Goal: Information Seeking & Learning: Learn about a topic

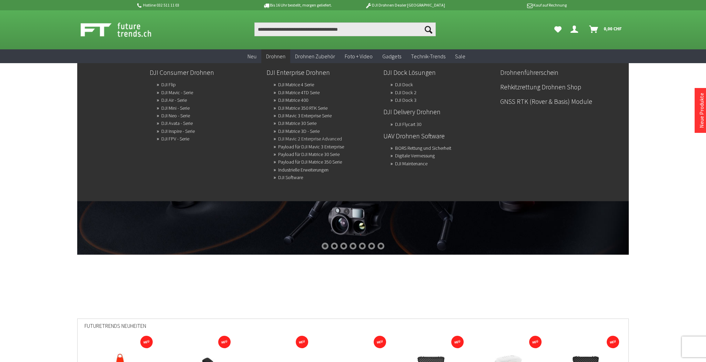
click at [314, 140] on link "DJI Mavic 2 Enterprise Advanced" at bounding box center [310, 139] width 64 height 10
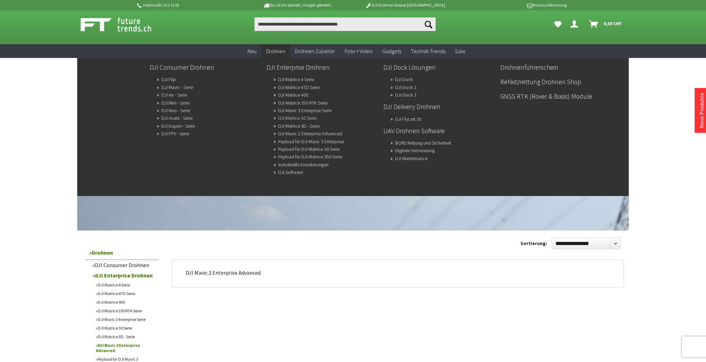
scroll to position [7, 0]
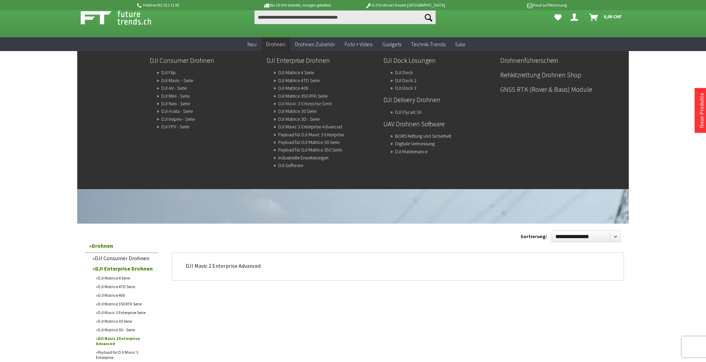
click at [295, 109] on ul "DJI Matrice 4 Serie DJI Matrice 4TD Serie DJI Matrice 400 DJI Matrice 350 RTK S…" at bounding box center [325, 118] width 104 height 100
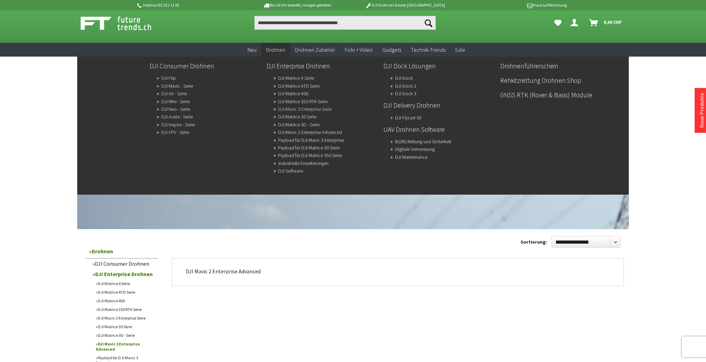
scroll to position [6, 0]
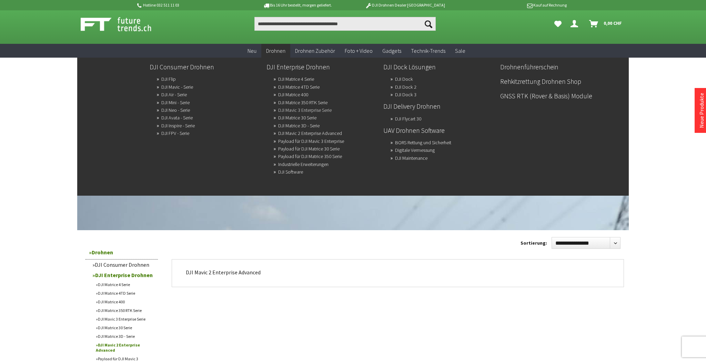
click at [295, 109] on link "DJI Mavic 3 Enterprise Serie" at bounding box center [304, 110] width 53 height 10
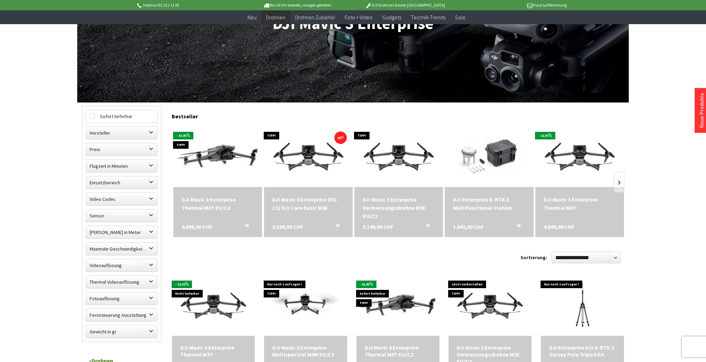
scroll to position [120, 0]
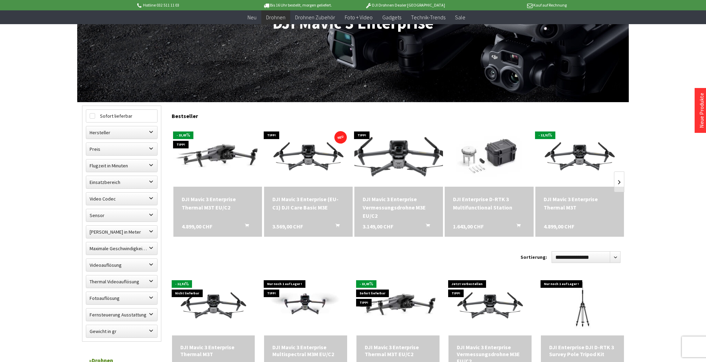
click at [401, 156] on img at bounding box center [399, 155] width 124 height 70
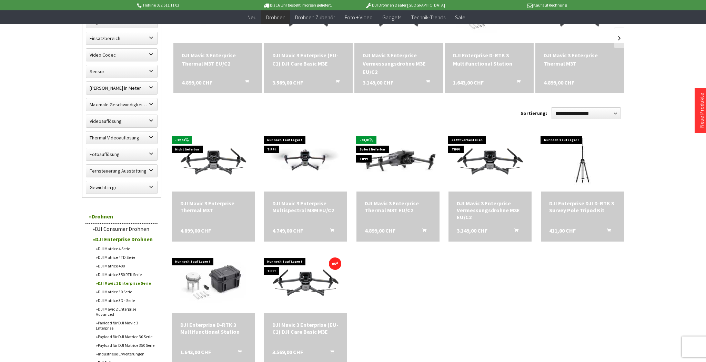
scroll to position [231, 0]
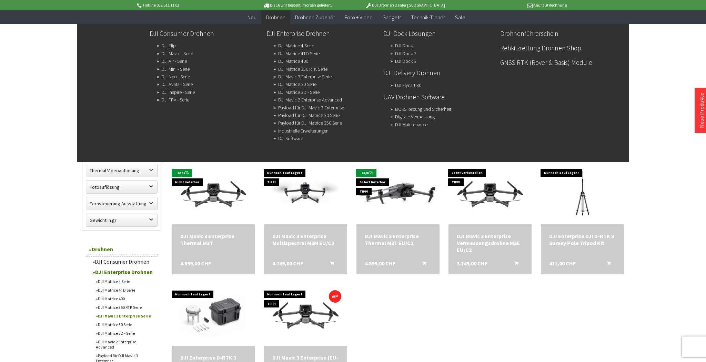
click at [295, 67] on link "DJI Matrice 350 RTK Serie" at bounding box center [302, 69] width 49 height 10
click at [288, 82] on link "DJI Matrice 30 Serie" at bounding box center [297, 84] width 38 height 10
click at [422, 117] on link "Digitale Vermessung" at bounding box center [415, 117] width 40 height 10
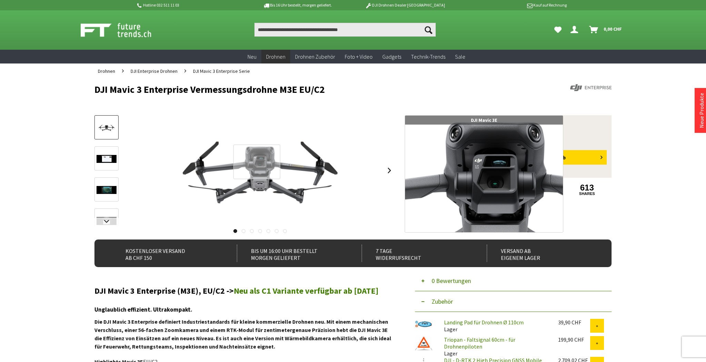
click at [257, 162] on div at bounding box center [256, 161] width 47 height 35
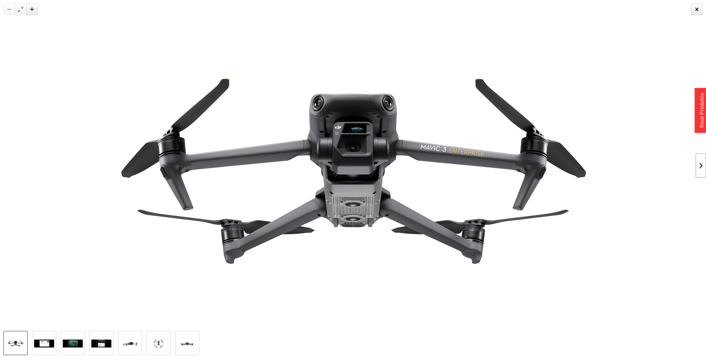
click at [700, 165] on link at bounding box center [701, 165] width 10 height 24
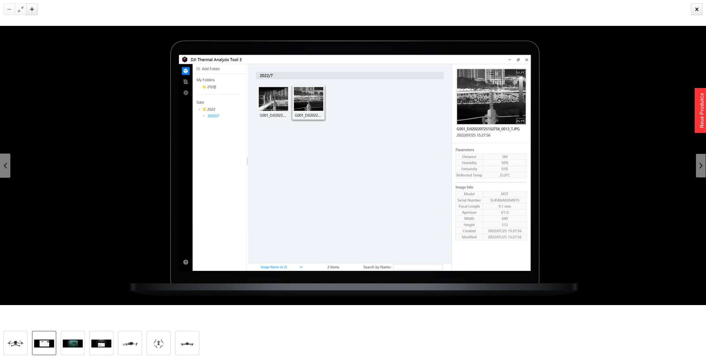
click at [699, 164] on link at bounding box center [701, 165] width 10 height 24
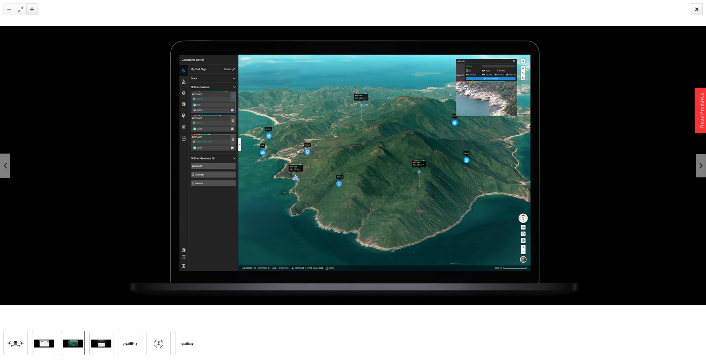
click at [699, 164] on link at bounding box center [701, 165] width 10 height 24
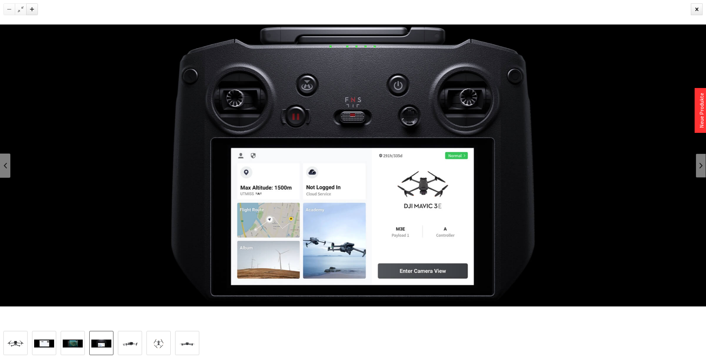
click at [699, 164] on link at bounding box center [701, 165] width 10 height 24
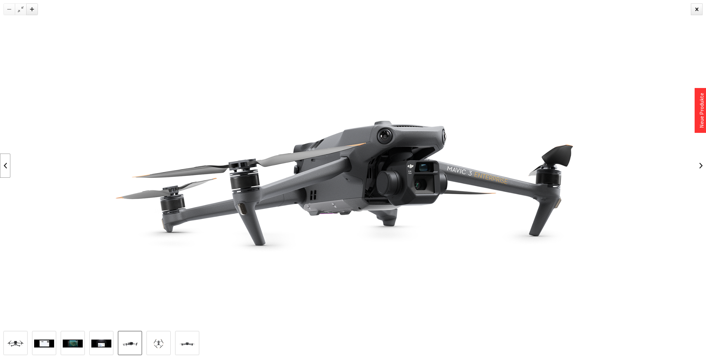
click at [6, 160] on link at bounding box center [5, 165] width 10 height 24
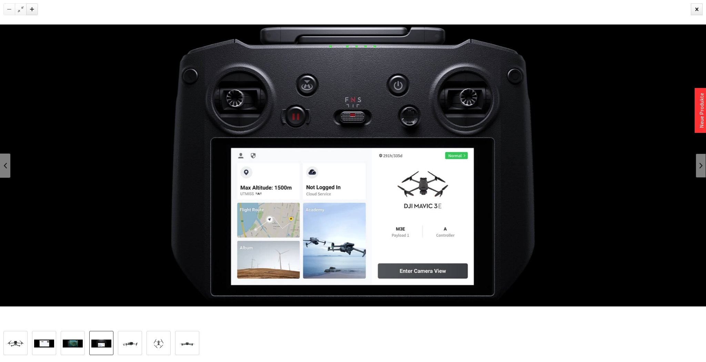
click at [699, 164] on link at bounding box center [701, 165] width 10 height 24
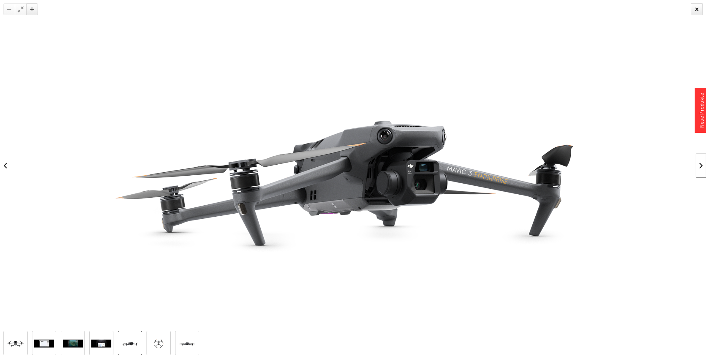
click at [699, 164] on link at bounding box center [701, 165] width 10 height 24
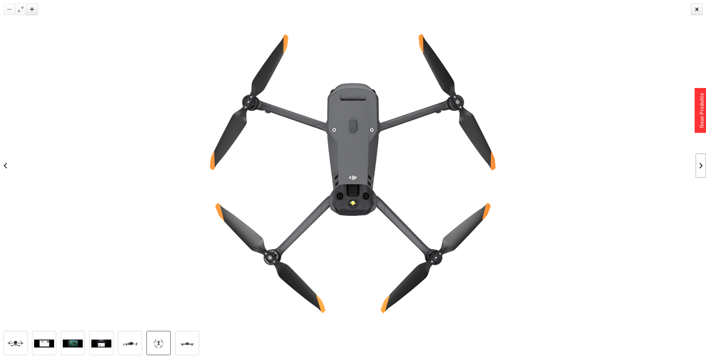
click at [699, 164] on link at bounding box center [701, 165] width 10 height 24
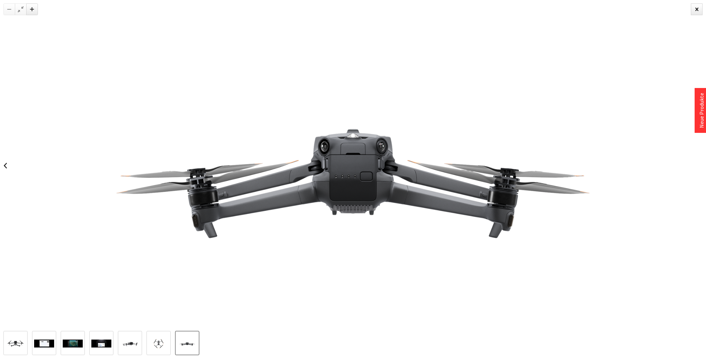
click at [699, 164] on div at bounding box center [353, 165] width 706 height 331
drag, startPoint x: 694, startPoint y: 8, endPoint x: 663, endPoint y: 32, distance: 39.5
click at [694, 8] on div at bounding box center [697, 9] width 12 height 12
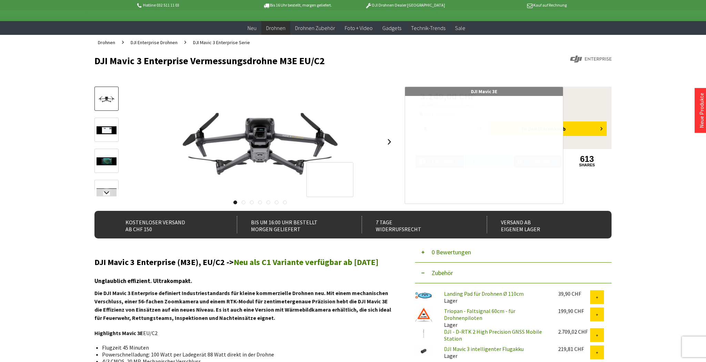
scroll to position [37, 0]
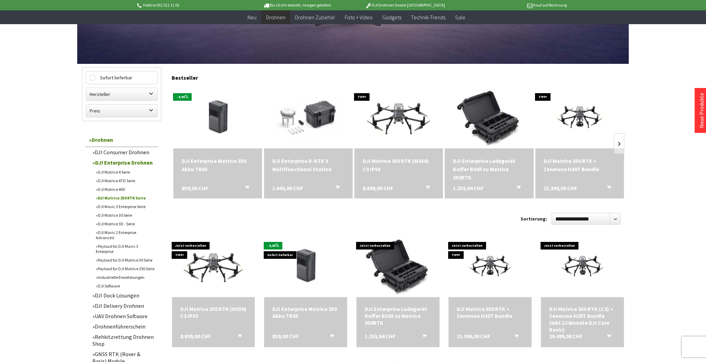
scroll to position [158, 0]
click at [583, 111] on img at bounding box center [580, 118] width 124 height 78
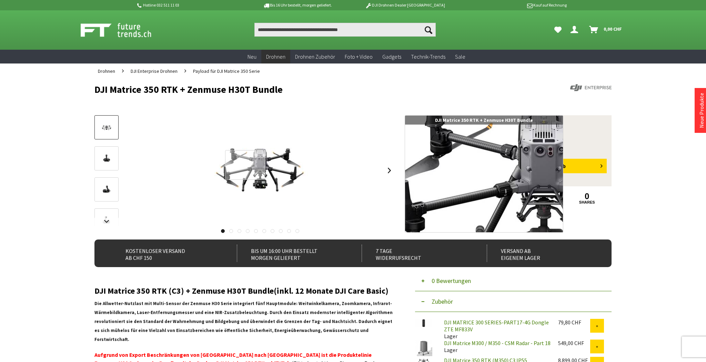
click at [245, 165] on div at bounding box center [245, 165] width 40 height 30
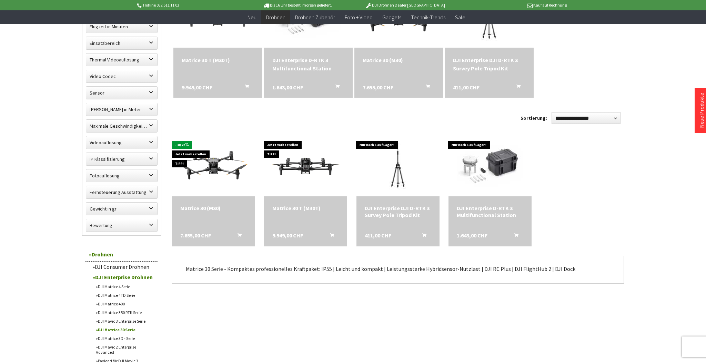
scroll to position [260, 0]
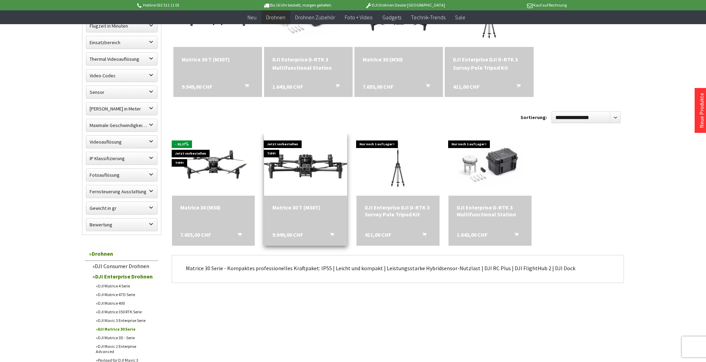
click at [311, 164] on img at bounding box center [306, 165] width 116 height 66
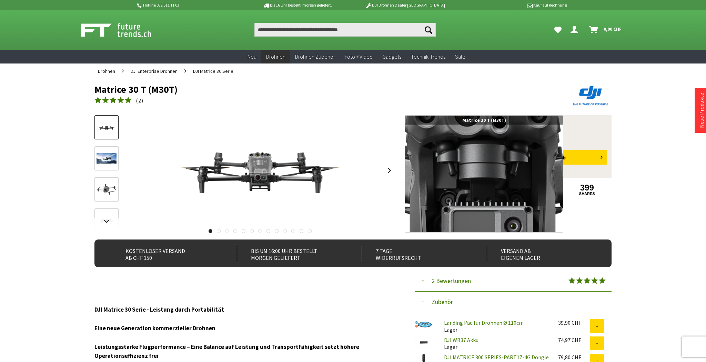
click at [260, 164] on div at bounding box center [260, 164] width 23 height 17
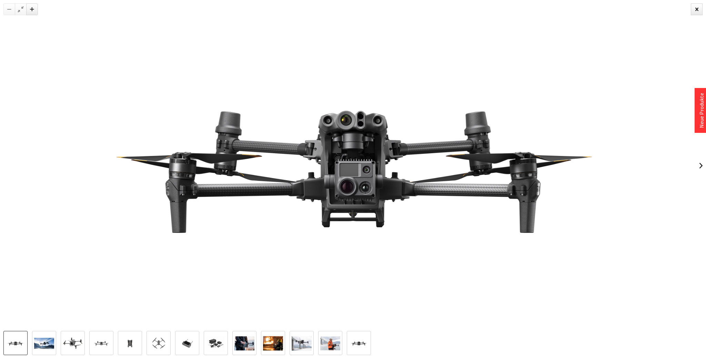
click at [371, 184] on img at bounding box center [353, 165] width 588 height 331
click at [699, 164] on link at bounding box center [701, 165] width 10 height 24
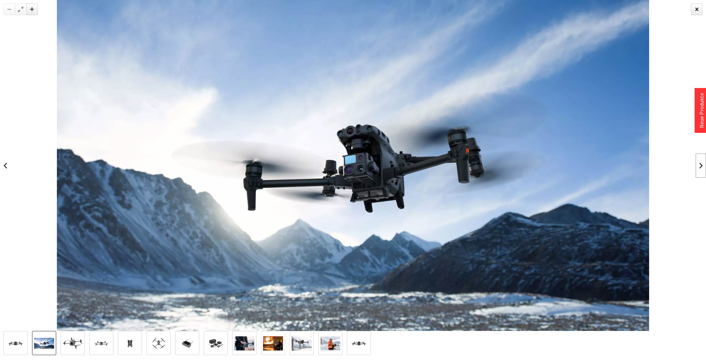
click at [698, 164] on link at bounding box center [701, 165] width 10 height 24
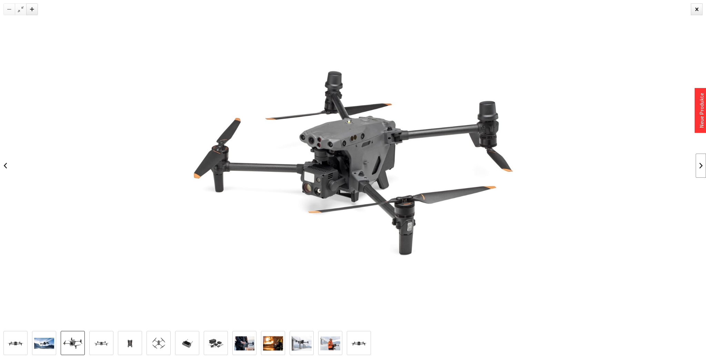
click at [698, 164] on link at bounding box center [701, 165] width 10 height 24
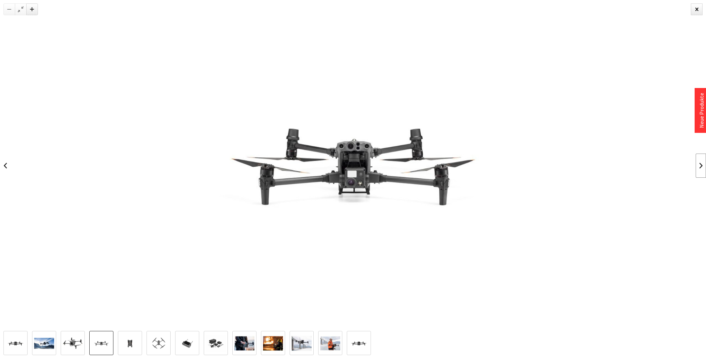
click at [698, 164] on link at bounding box center [701, 165] width 10 height 24
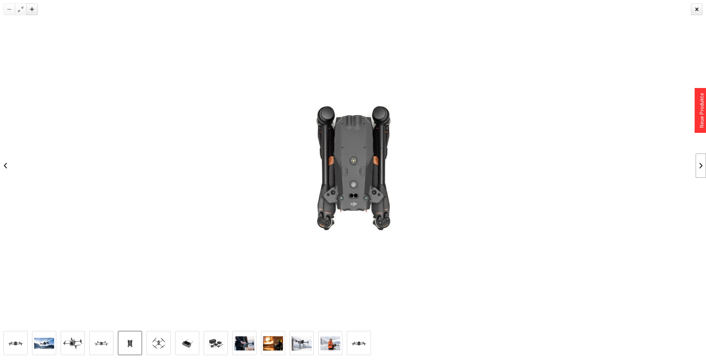
click at [698, 164] on link at bounding box center [701, 165] width 10 height 24
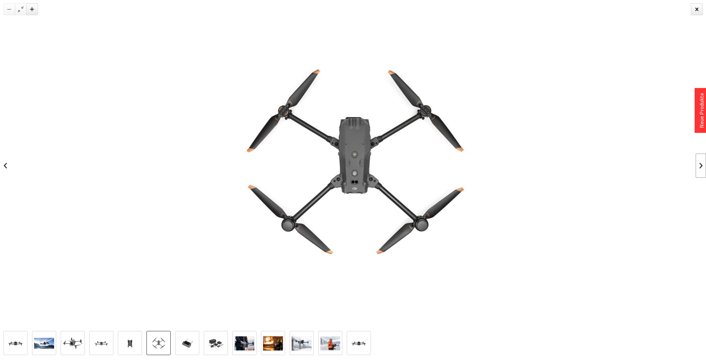
click at [698, 164] on link at bounding box center [701, 165] width 10 height 24
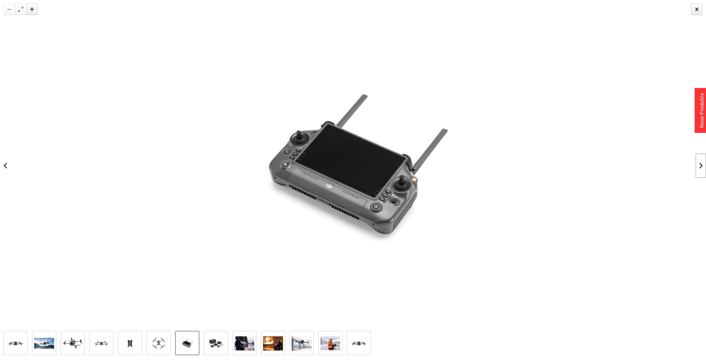
click at [698, 164] on link at bounding box center [701, 165] width 10 height 24
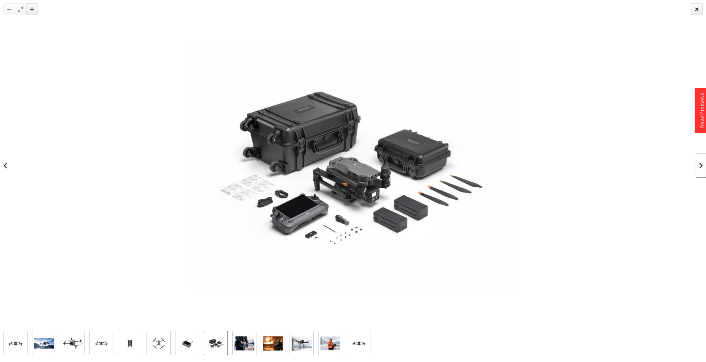
click at [698, 164] on link at bounding box center [701, 165] width 10 height 24
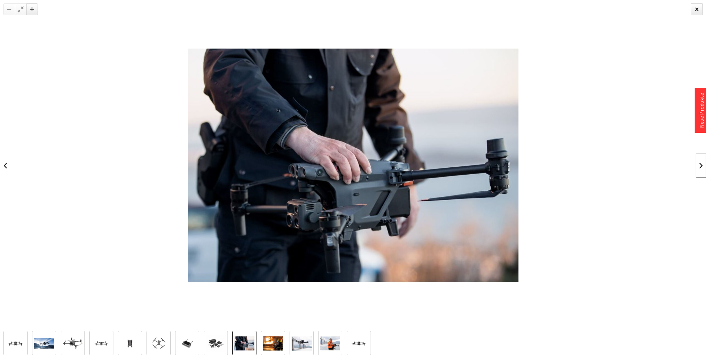
click at [698, 164] on link at bounding box center [701, 165] width 10 height 24
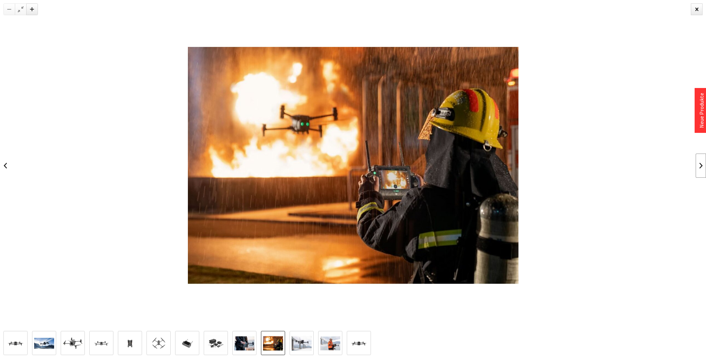
click at [698, 164] on link at bounding box center [701, 165] width 10 height 24
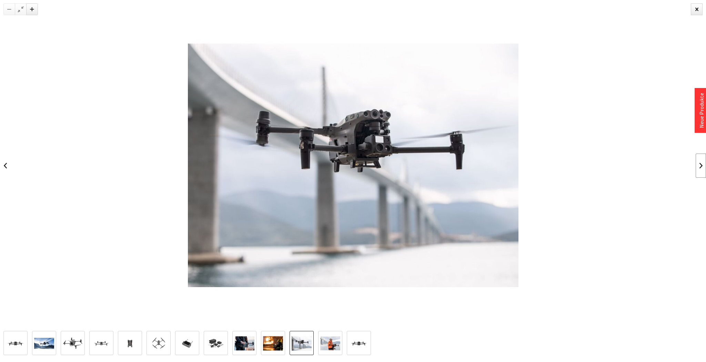
click at [698, 164] on link at bounding box center [701, 165] width 10 height 24
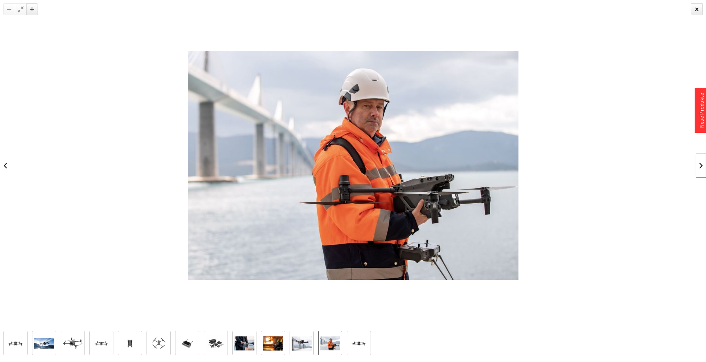
click at [698, 164] on link at bounding box center [701, 165] width 10 height 24
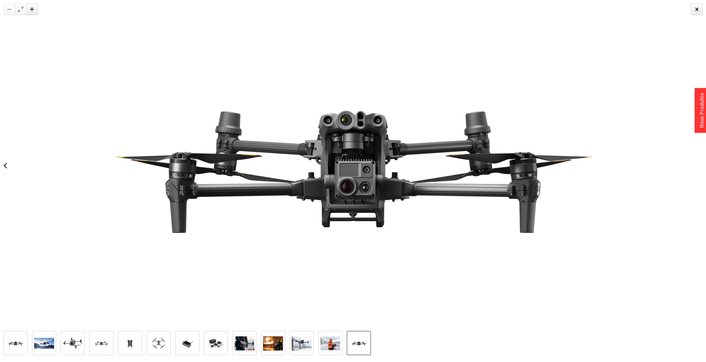
click at [698, 164] on div at bounding box center [353, 165] width 706 height 331
click at [698, 11] on div at bounding box center [697, 9] width 12 height 12
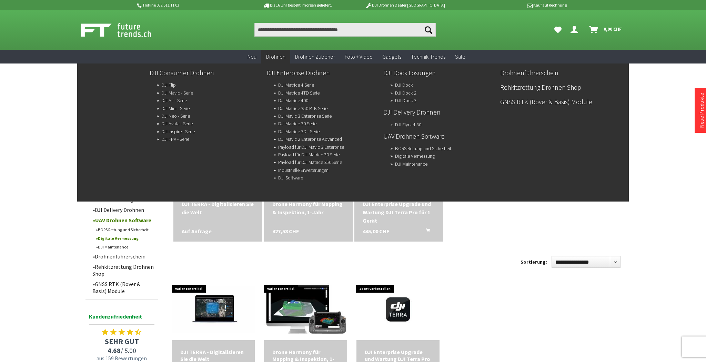
click at [171, 92] on link "DJI Mavic - Serie" at bounding box center [177, 93] width 32 height 10
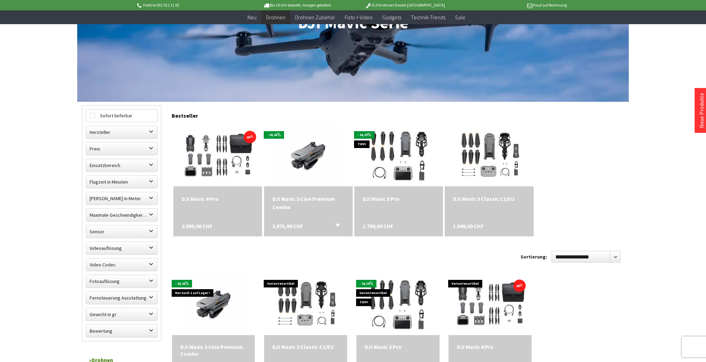
scroll to position [121, 0]
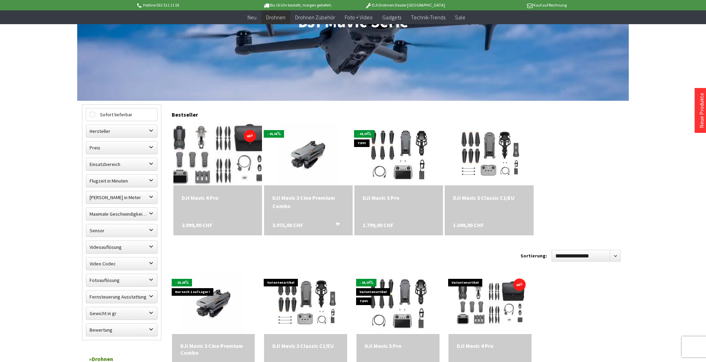
click at [221, 153] on img at bounding box center [218, 154] width 116 height 87
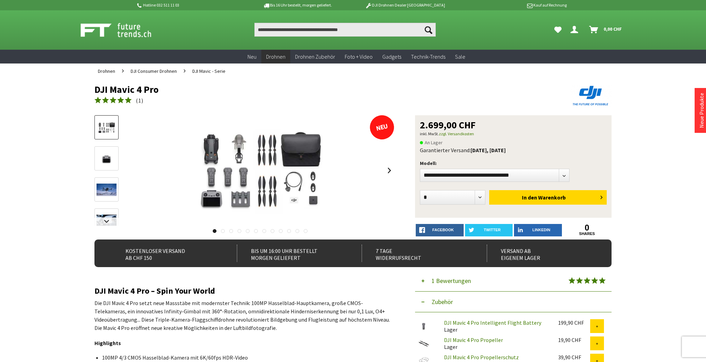
click at [106, 159] on img at bounding box center [107, 158] width 20 height 15
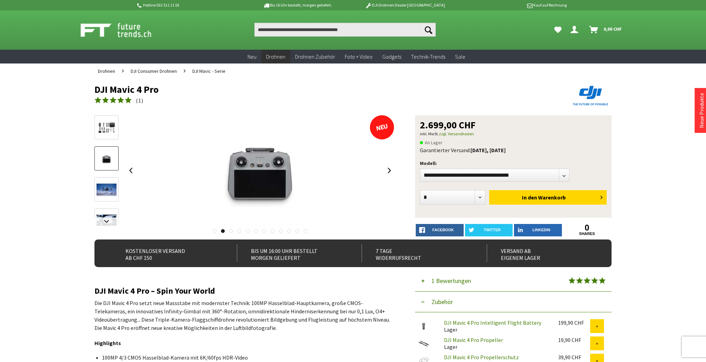
click at [101, 193] on img at bounding box center [107, 189] width 20 height 12
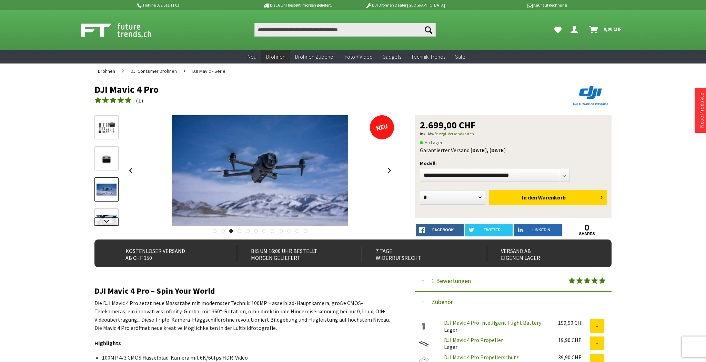
click at [106, 219] on link at bounding box center [106, 221] width 24 height 8
click at [108, 165] on img at bounding box center [107, 165] width 20 height 12
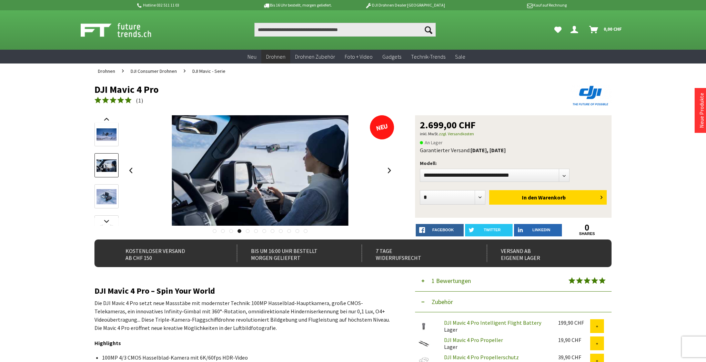
click at [107, 197] on img at bounding box center [107, 196] width 20 height 15
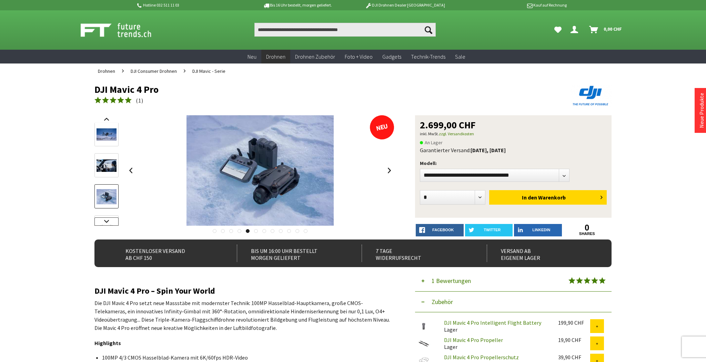
click at [105, 221] on link at bounding box center [106, 221] width 24 height 8
click at [108, 208] on img at bounding box center [107, 210] width 20 height 11
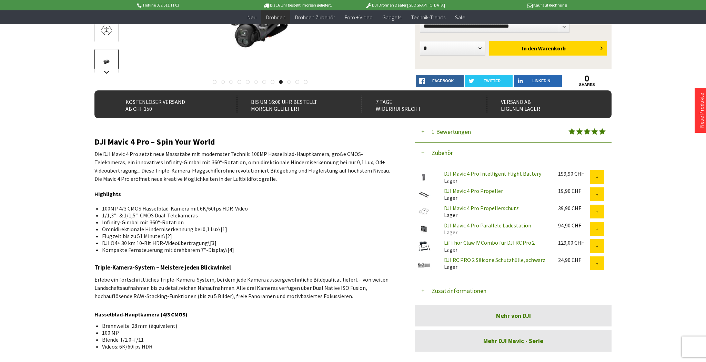
scroll to position [136, 0]
click at [423, 247] on img at bounding box center [423, 246] width 17 height 14
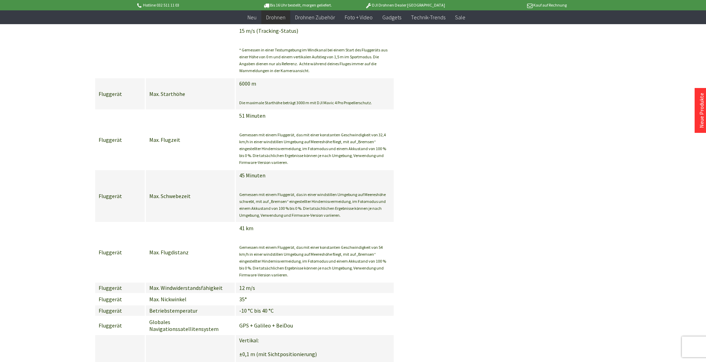
scroll to position [1695, 0]
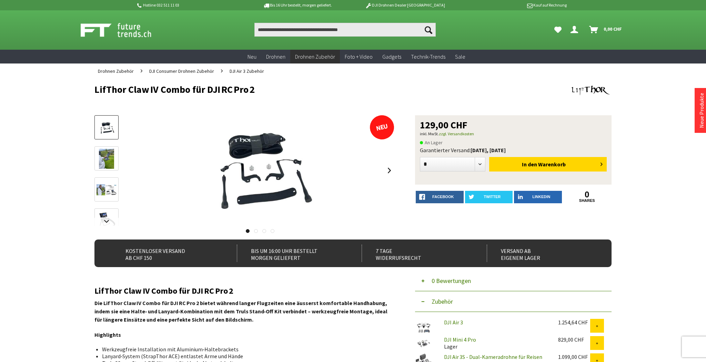
click at [106, 159] on img at bounding box center [106, 159] width 15 height 20
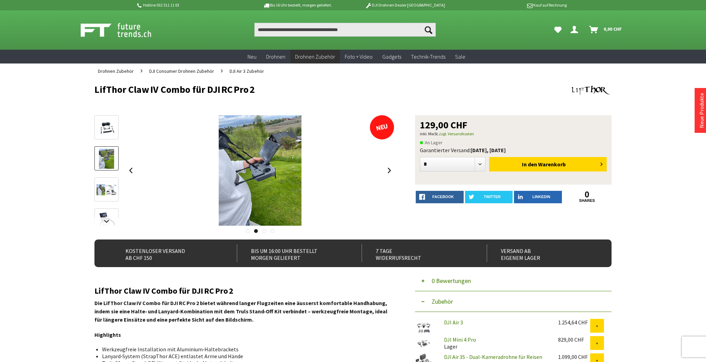
click at [106, 214] on img at bounding box center [106, 221] width 19 height 20
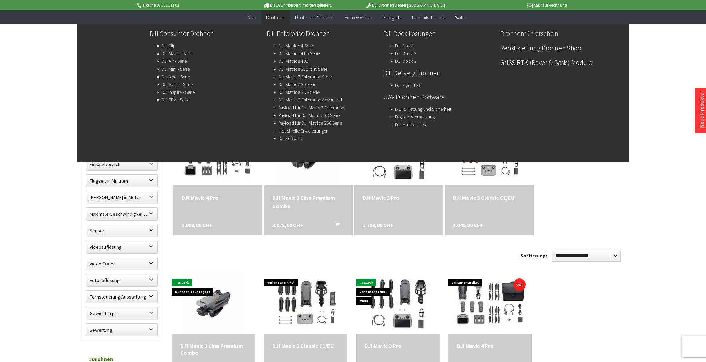
click at [530, 37] on link "Drohnenführerschein" at bounding box center [555, 34] width 111 height 12
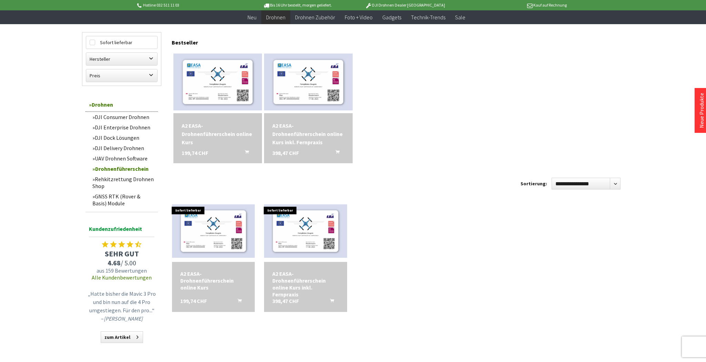
scroll to position [66, 0]
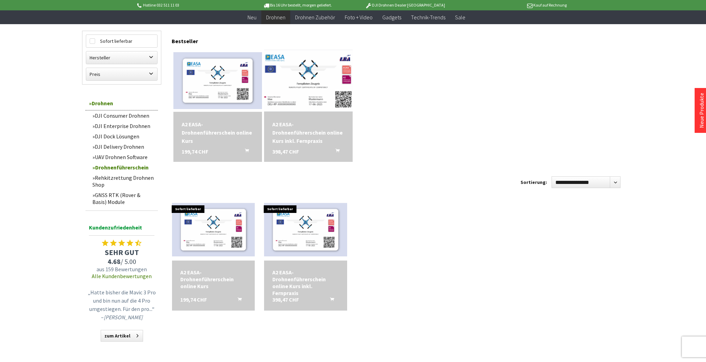
click at [300, 86] on img at bounding box center [308, 81] width 124 height 80
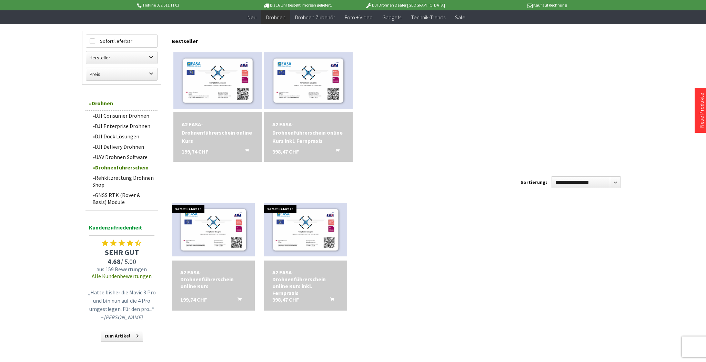
click at [130, 179] on link "Rehkitzrettung Drohnen Shop" at bounding box center [123, 180] width 69 height 17
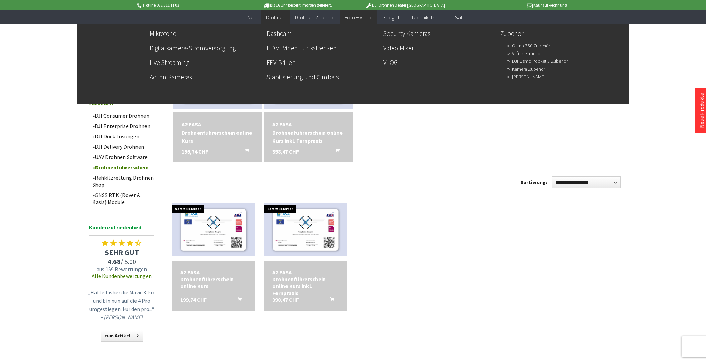
click at [361, 17] on span "Foto + Video" at bounding box center [359, 17] width 28 height 7
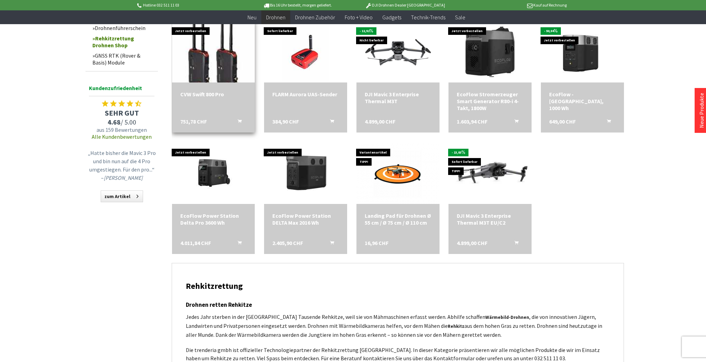
scroll to position [616, 0]
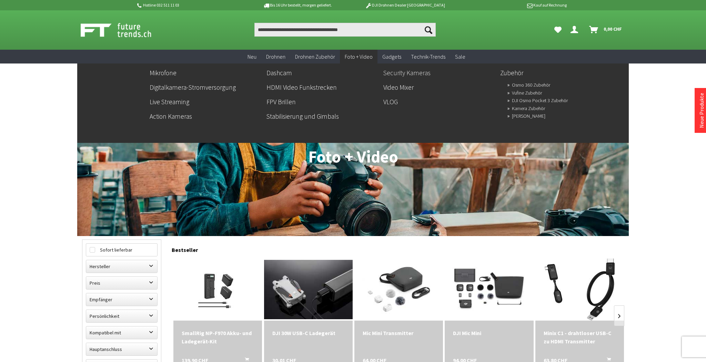
click at [390, 73] on link "Security Kameras" at bounding box center [438, 73] width 111 height 12
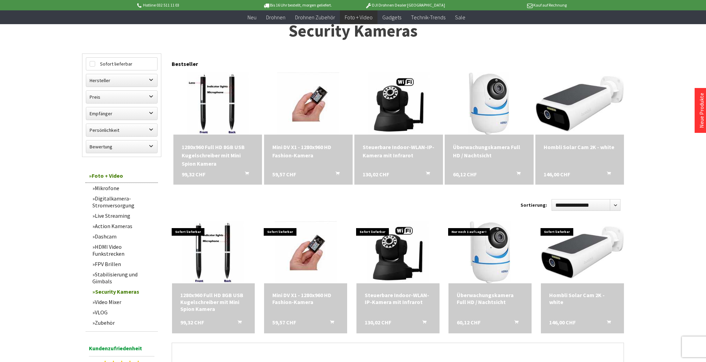
scroll to position [43, 0]
click at [319, 97] on img at bounding box center [308, 103] width 87 height 87
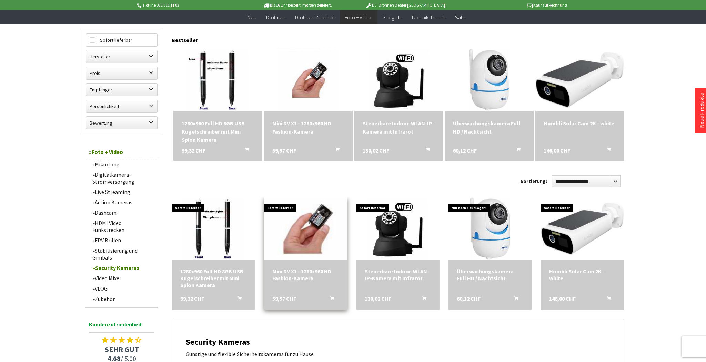
scroll to position [66, 0]
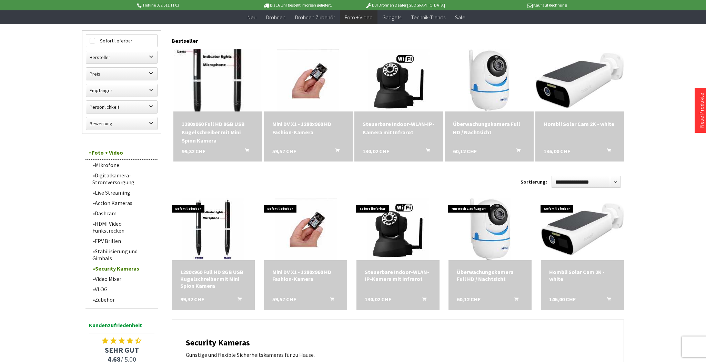
click at [210, 69] on img at bounding box center [217, 80] width 87 height 87
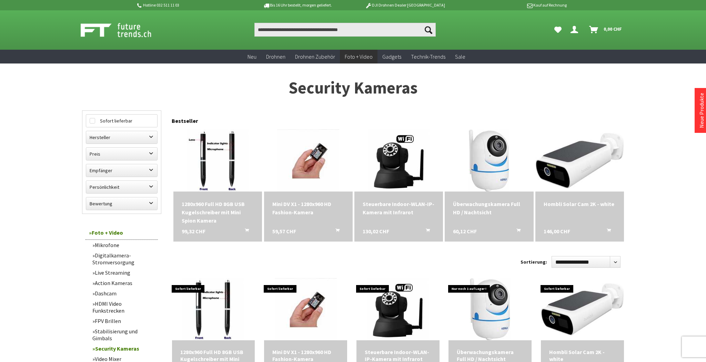
scroll to position [0, 0]
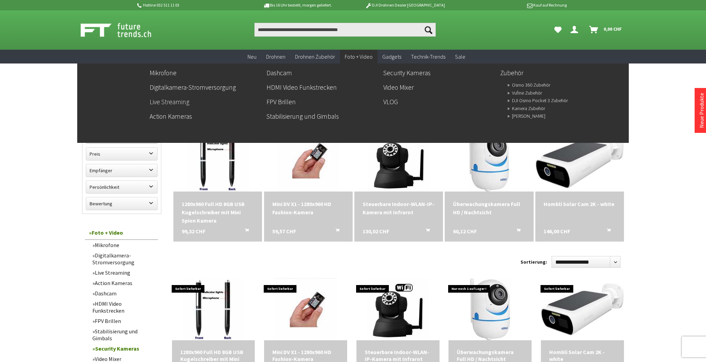
click at [177, 102] on link "Live Streaming" at bounding box center [205, 102] width 111 height 12
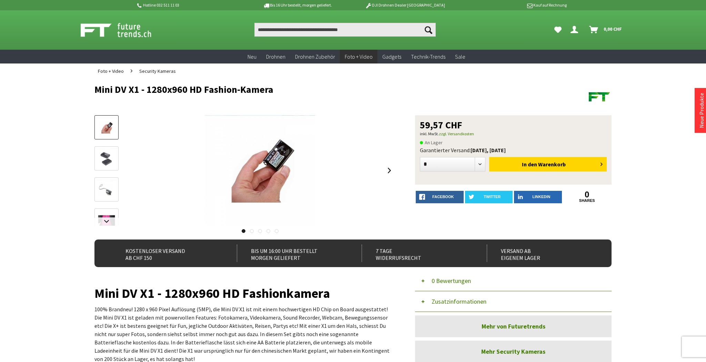
click at [107, 159] on img at bounding box center [107, 159] width 20 height 20
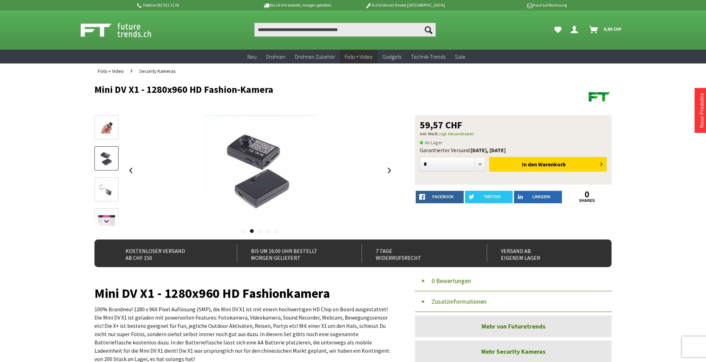
click at [108, 193] on img at bounding box center [107, 190] width 20 height 20
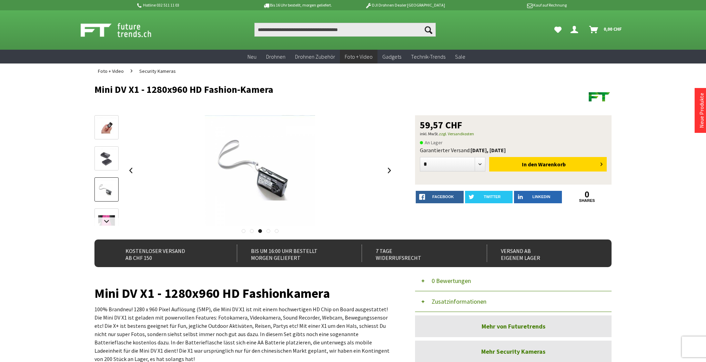
drag, startPoint x: 109, startPoint y: 215, endPoint x: 106, endPoint y: 212, distance: 3.9
click at [109, 215] on img at bounding box center [107, 221] width 20 height 20
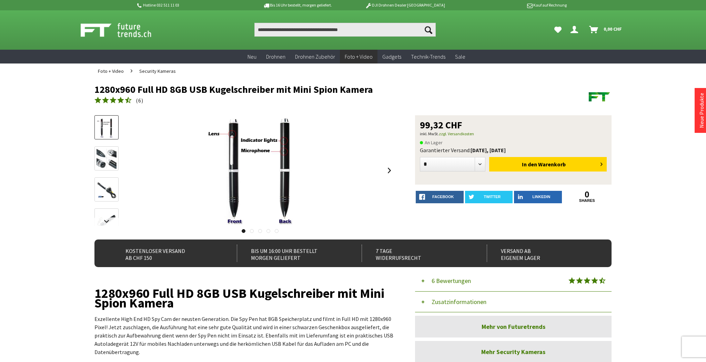
click at [100, 160] on img at bounding box center [107, 159] width 20 height 20
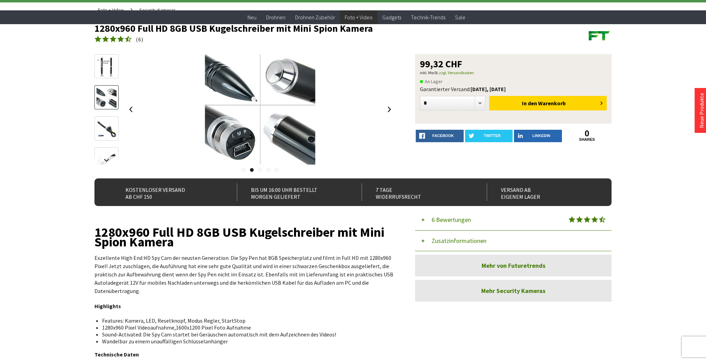
scroll to position [42, 0]
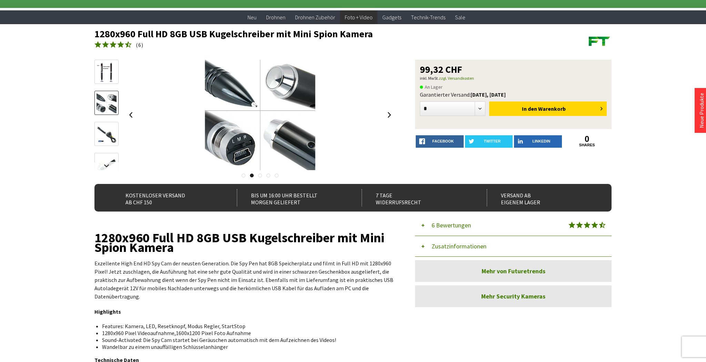
click at [109, 160] on img at bounding box center [107, 165] width 20 height 20
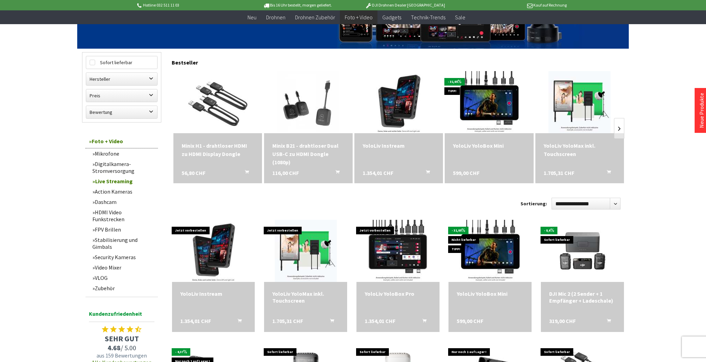
scroll to position [174, 0]
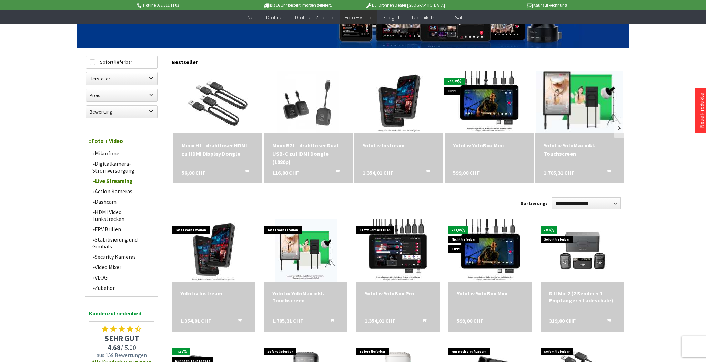
click at [586, 96] on img at bounding box center [579, 101] width 87 height 87
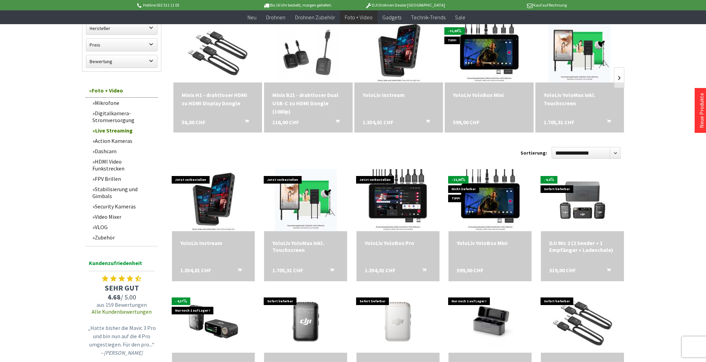
scroll to position [203, 0]
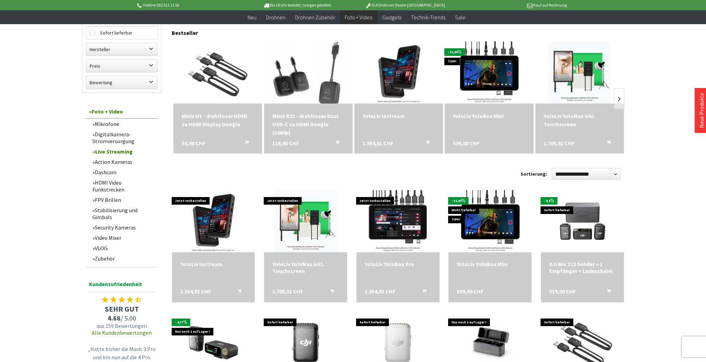
click at [303, 80] on img at bounding box center [308, 72] width 87 height 87
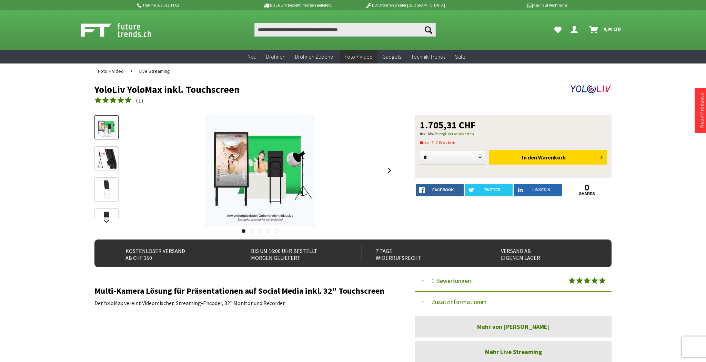
click at [110, 158] on img at bounding box center [107, 159] width 20 height 20
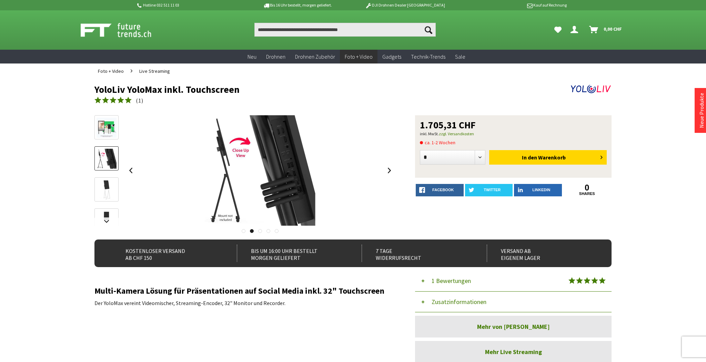
click at [108, 192] on img at bounding box center [107, 190] width 20 height 20
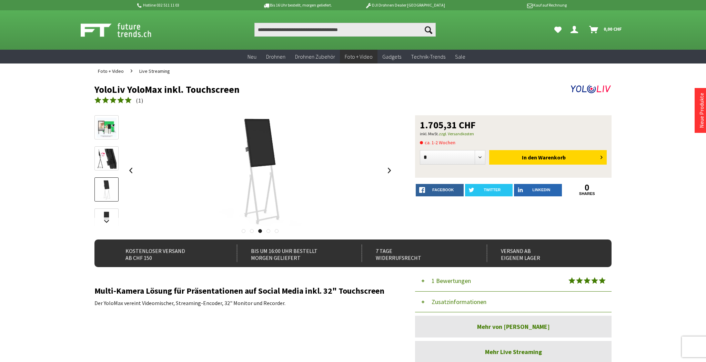
click at [108, 215] on img at bounding box center [107, 221] width 20 height 20
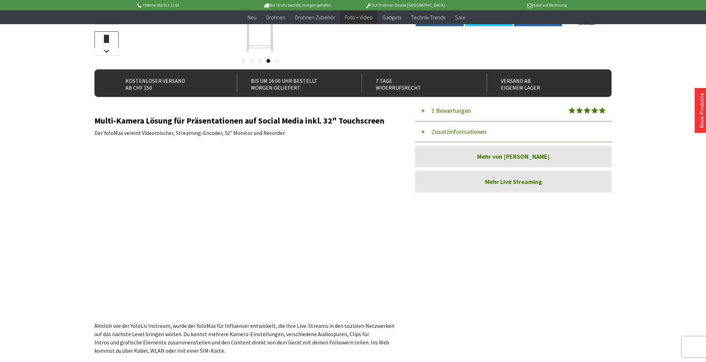
scroll to position [177, 0]
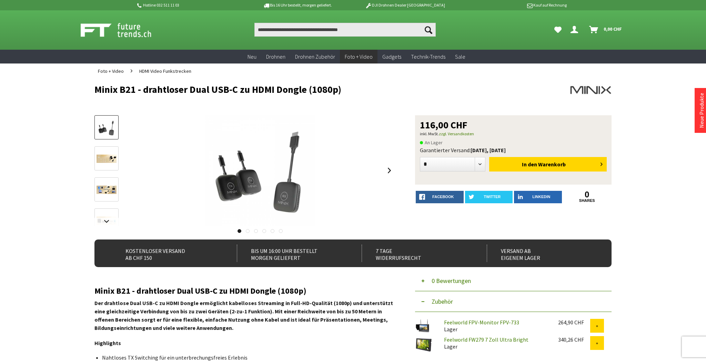
click at [109, 158] on img at bounding box center [107, 158] width 20 height 8
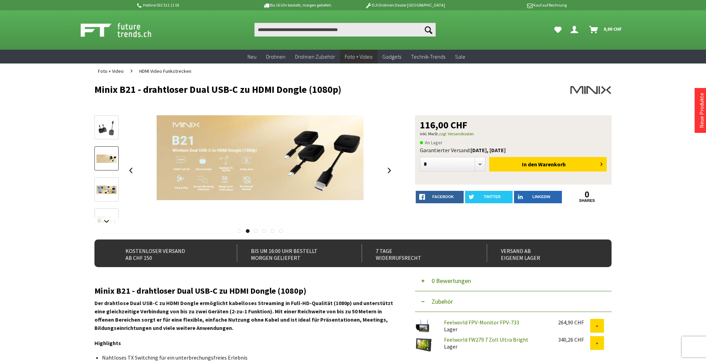
click at [109, 189] on img at bounding box center [107, 190] width 20 height 8
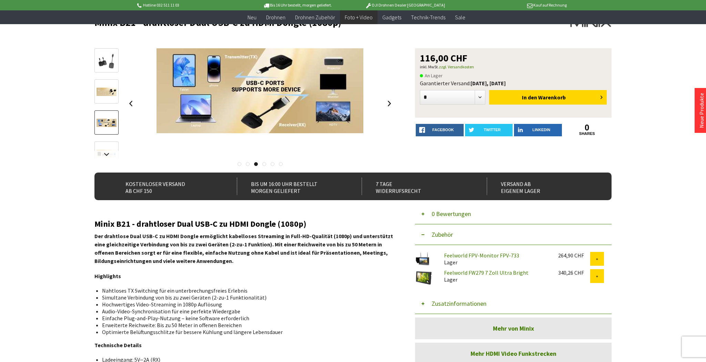
scroll to position [57, 0]
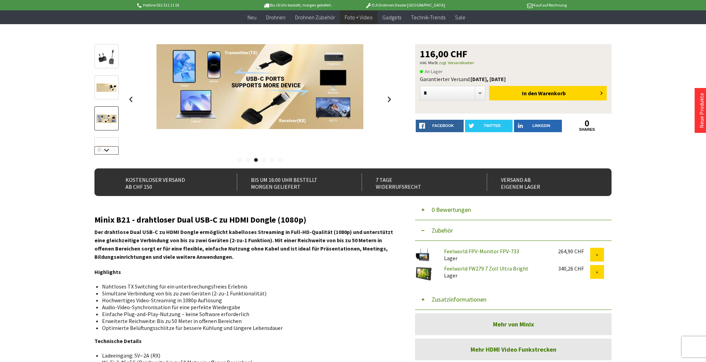
click at [108, 150] on link at bounding box center [106, 150] width 24 height 8
click at [107, 123] on img at bounding box center [107, 125] width 20 height 8
